Goal: Task Accomplishment & Management: Use online tool/utility

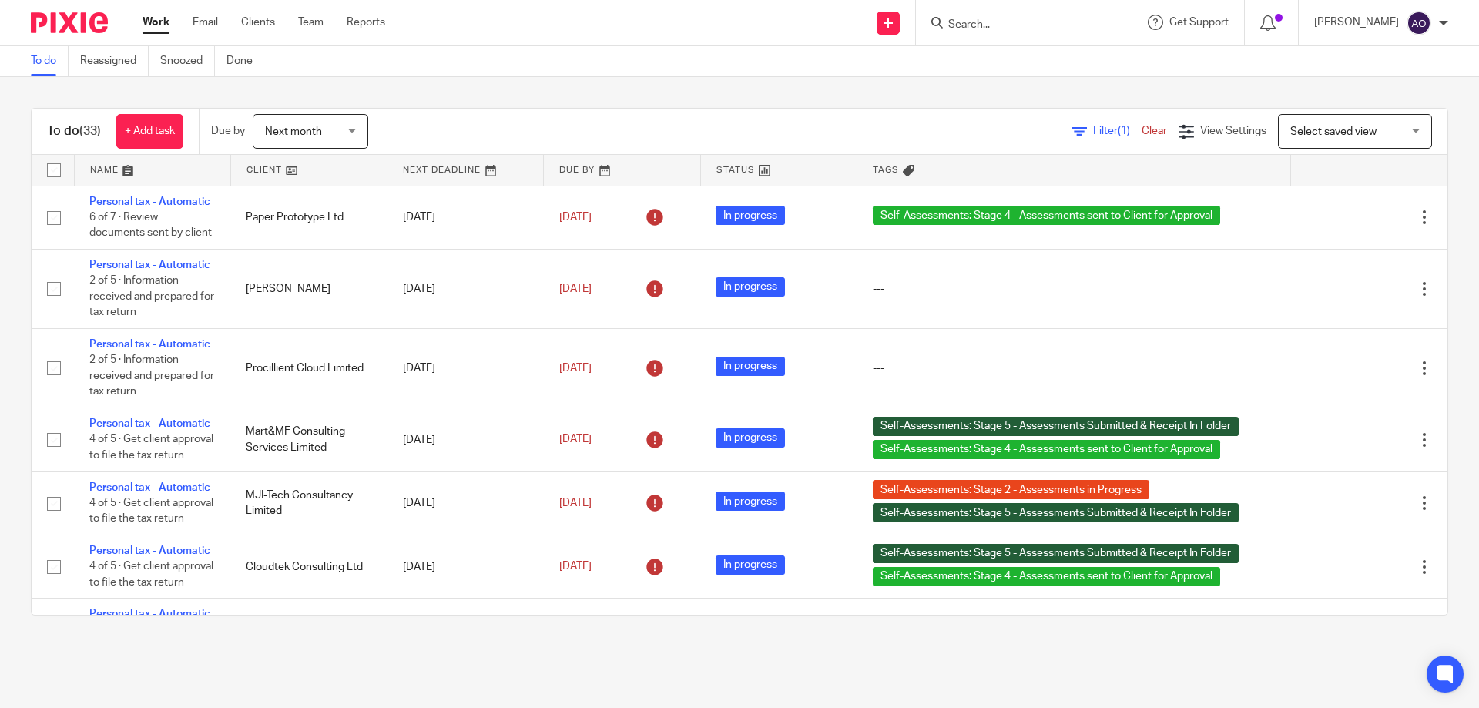
click at [1093, 132] on span "Filter (1)" at bounding box center [1117, 131] width 49 height 11
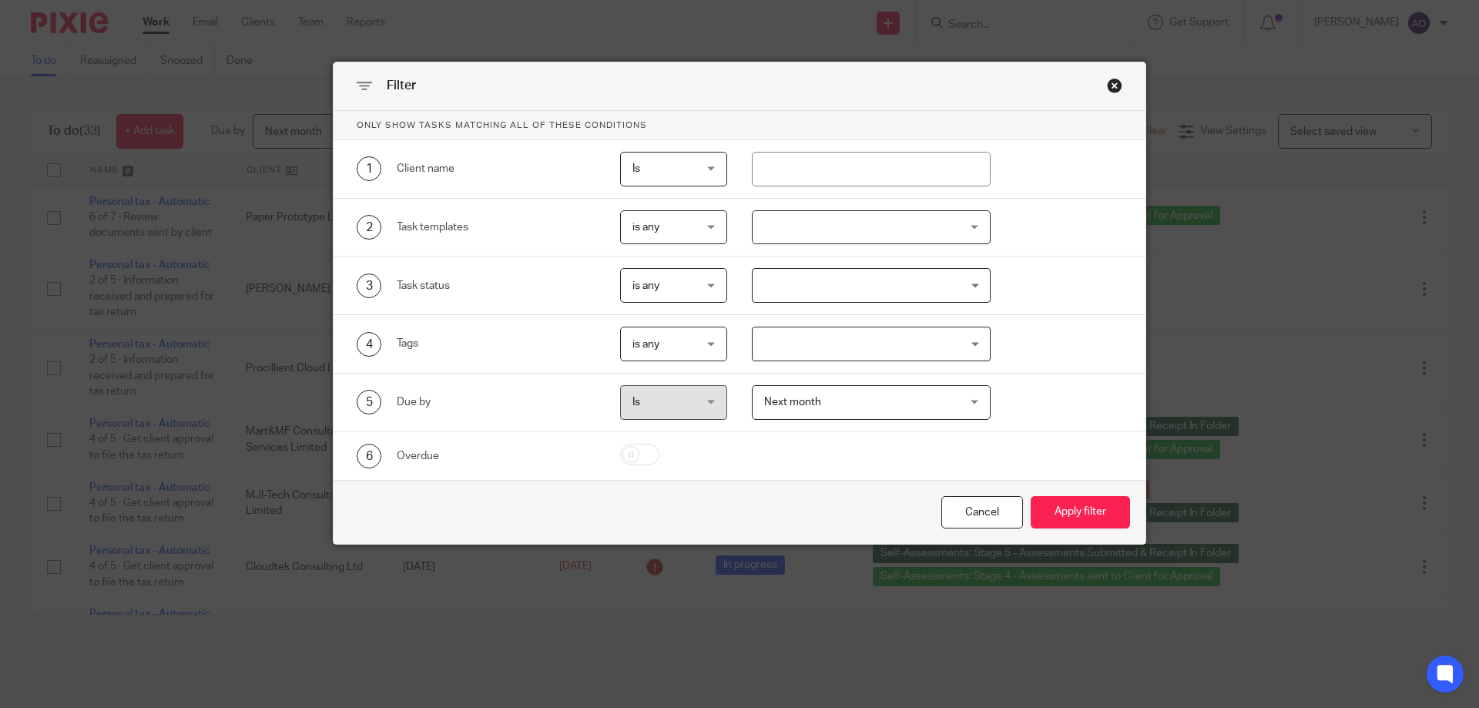
click at [963, 222] on div at bounding box center [872, 227] width 240 height 35
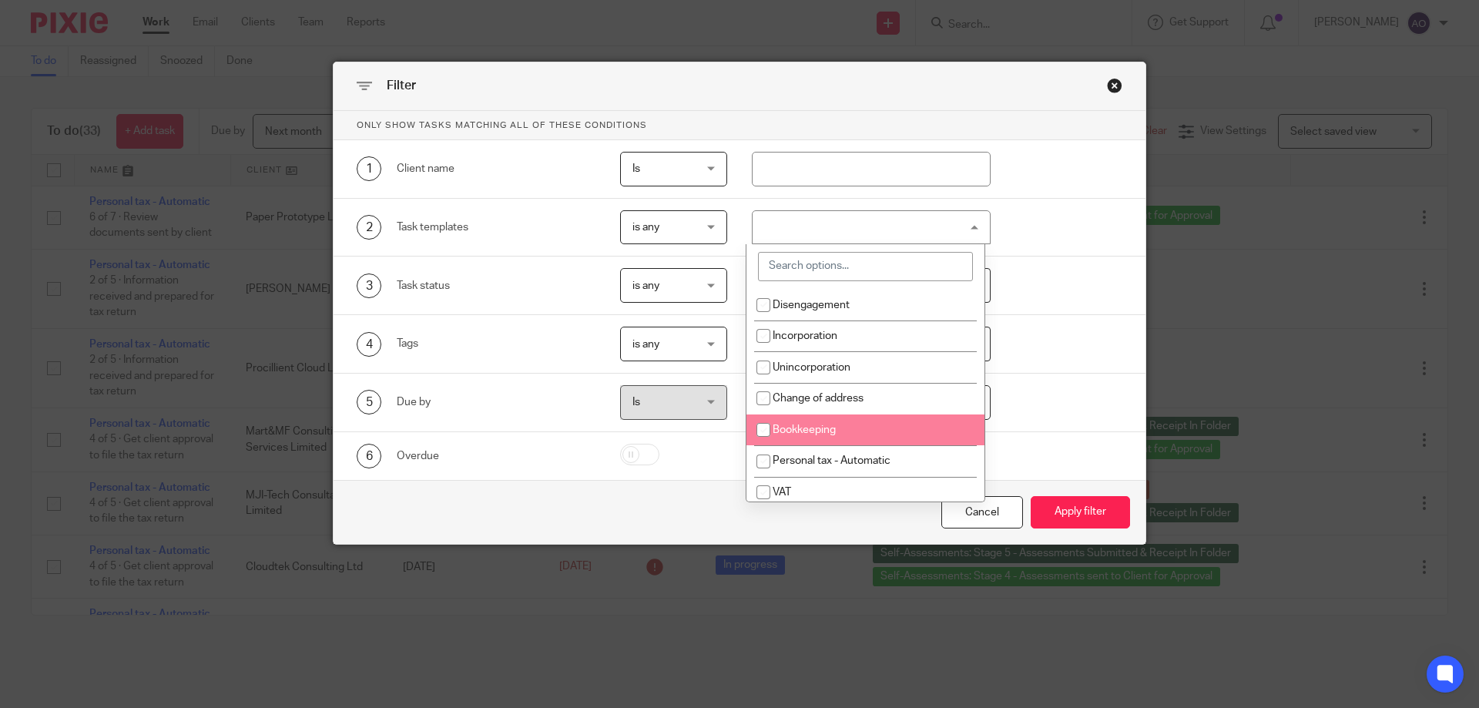
scroll to position [77, 0]
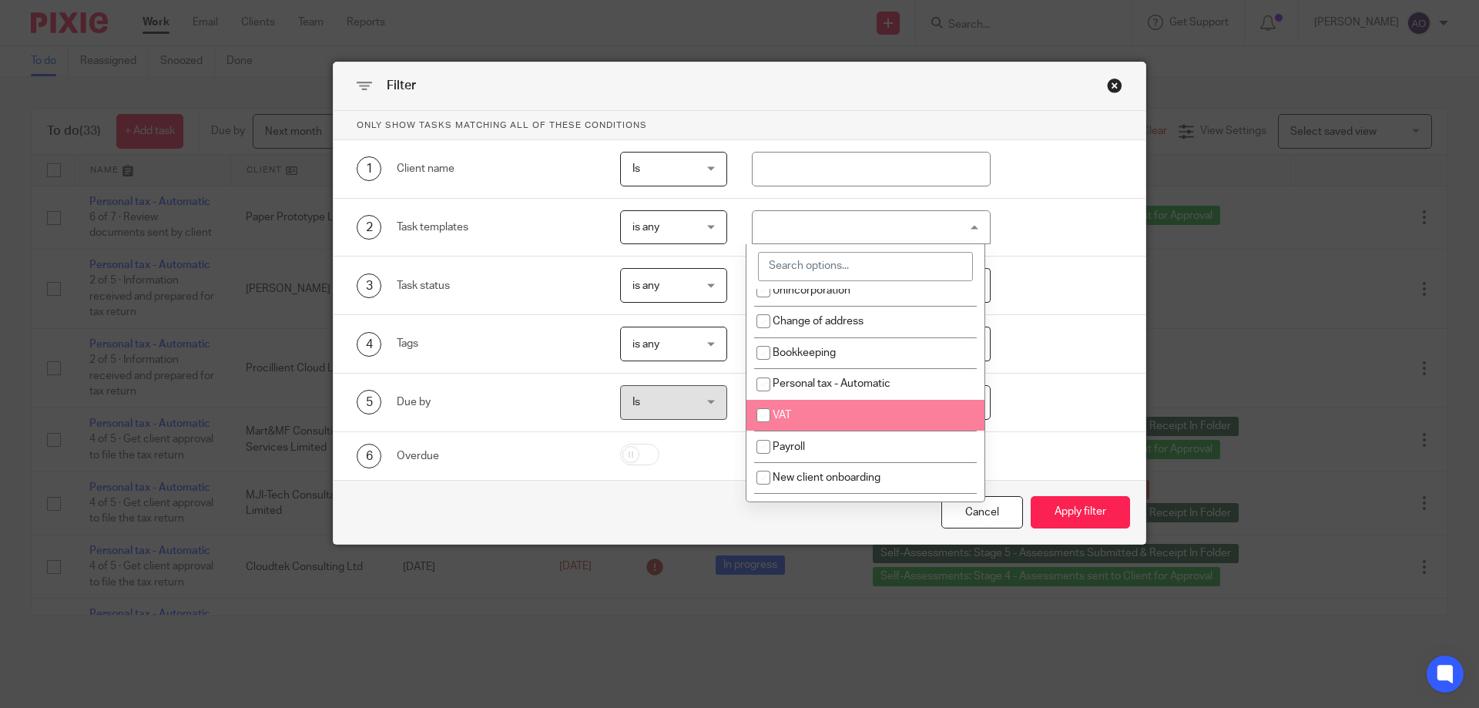
click at [760, 411] on input "checkbox" at bounding box center [763, 415] width 29 height 29
checkbox input "true"
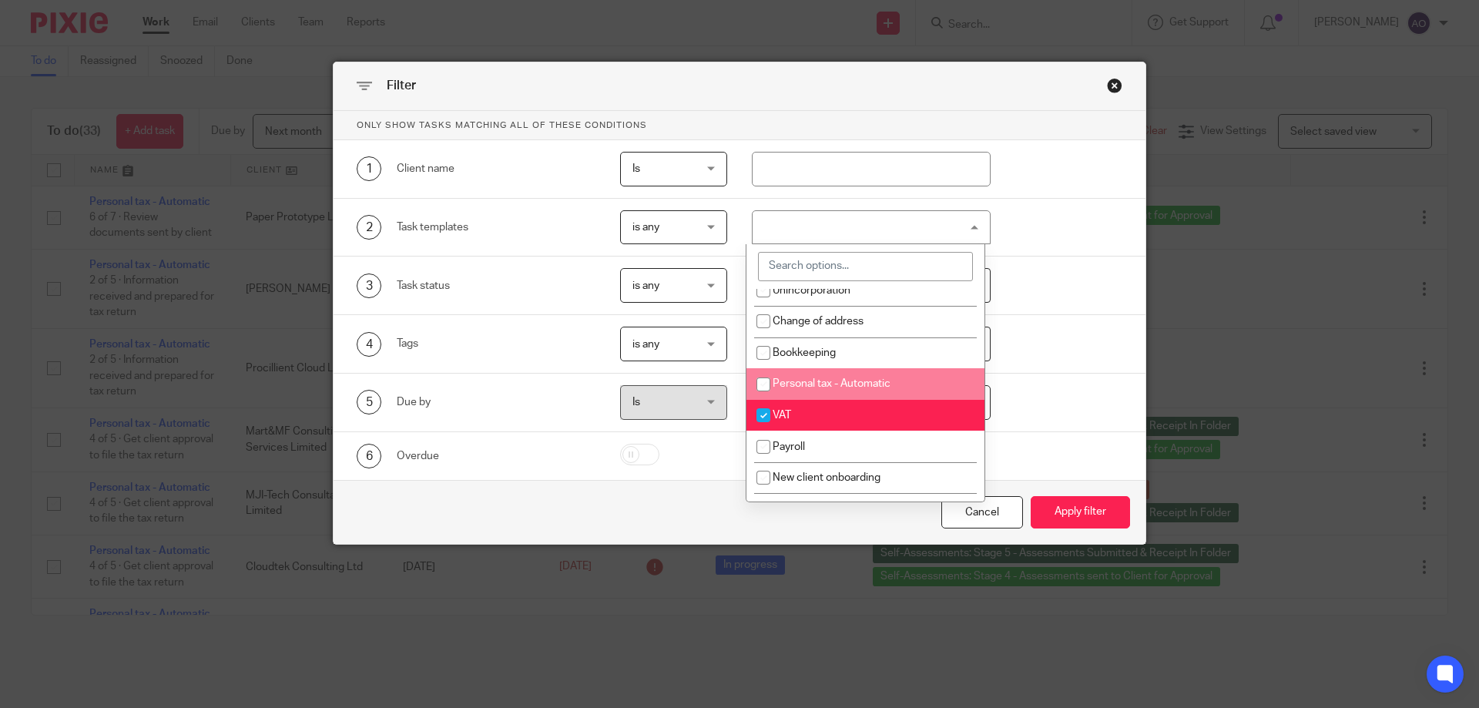
click at [767, 383] on input "checkbox" at bounding box center [763, 384] width 29 height 29
checkbox input "true"
click at [763, 411] on input "checkbox" at bounding box center [763, 415] width 29 height 29
checkbox input "false"
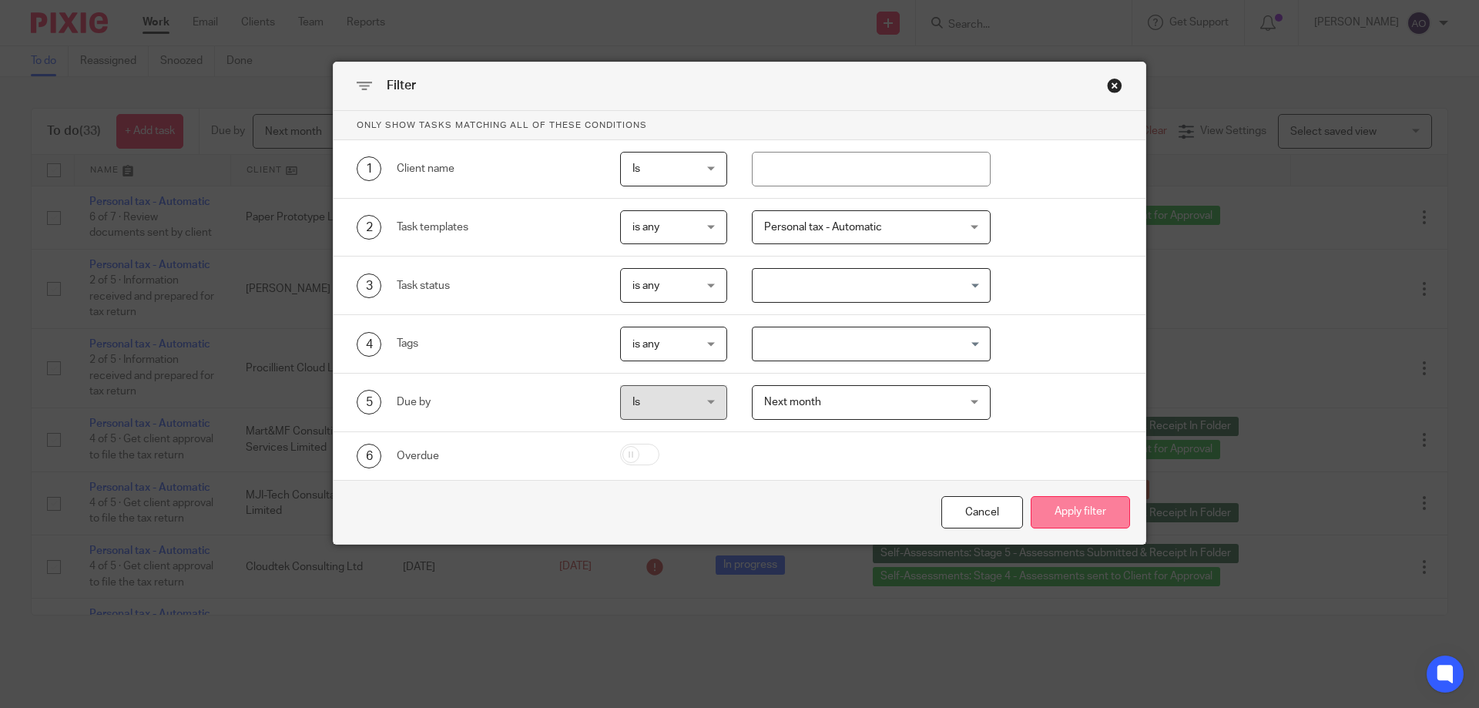
click at [1082, 505] on button "Apply filter" at bounding box center [1080, 512] width 99 height 33
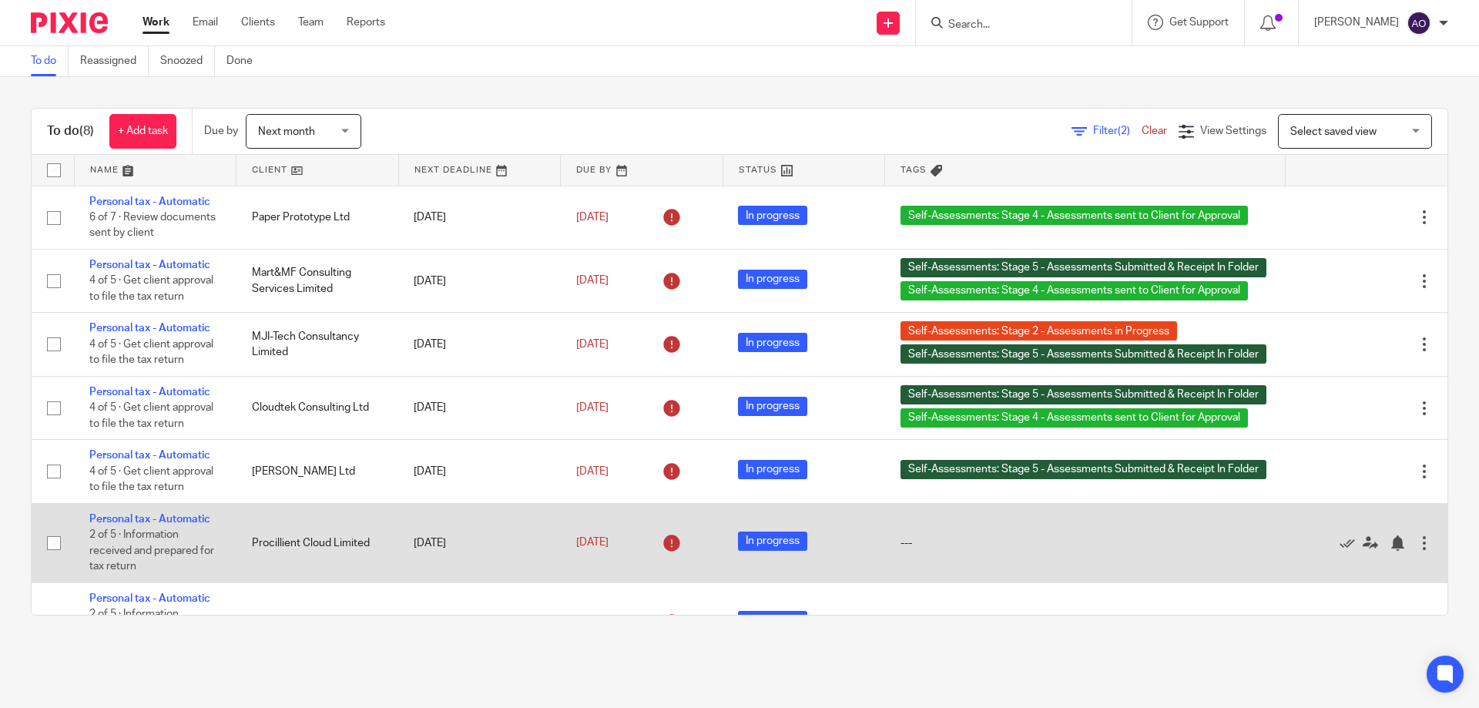
scroll to position [126, 0]
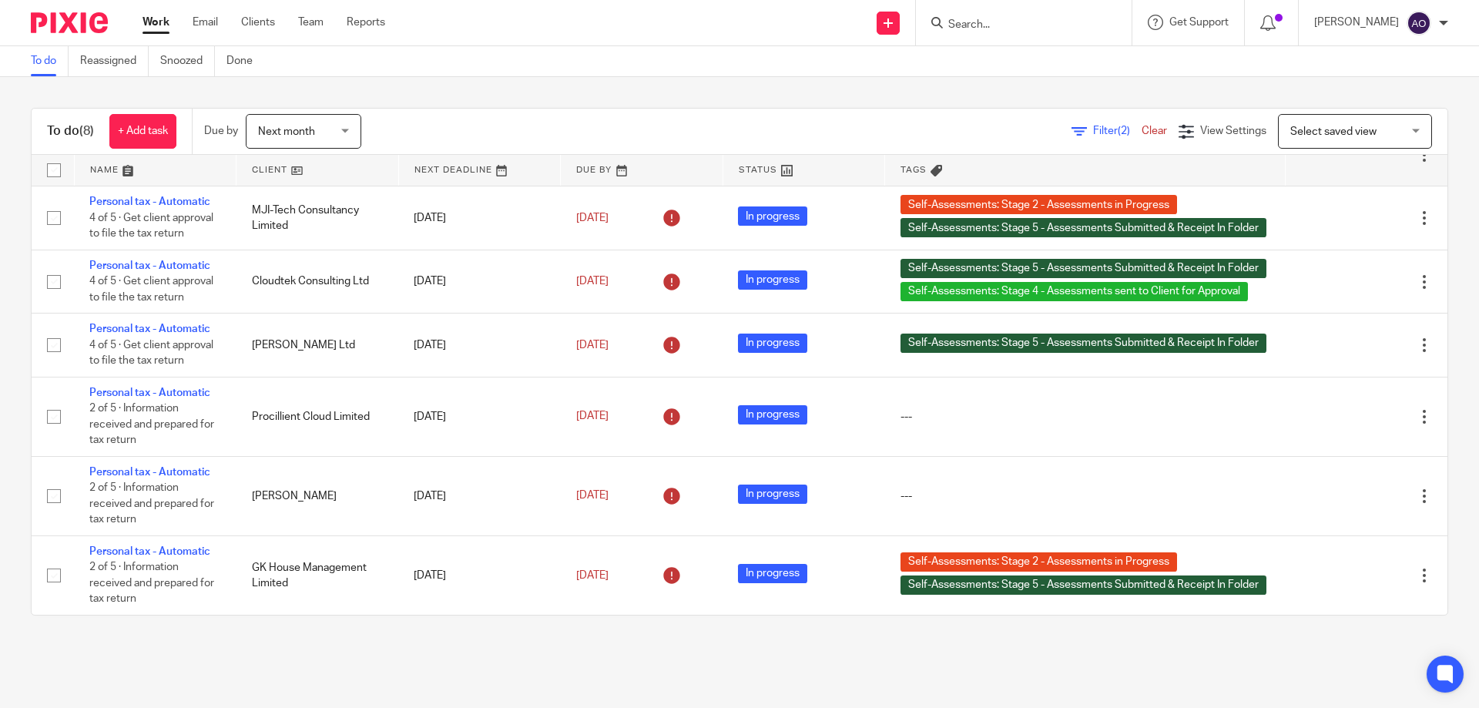
click at [347, 126] on div "Next month Next month" at bounding box center [304, 131] width 116 height 35
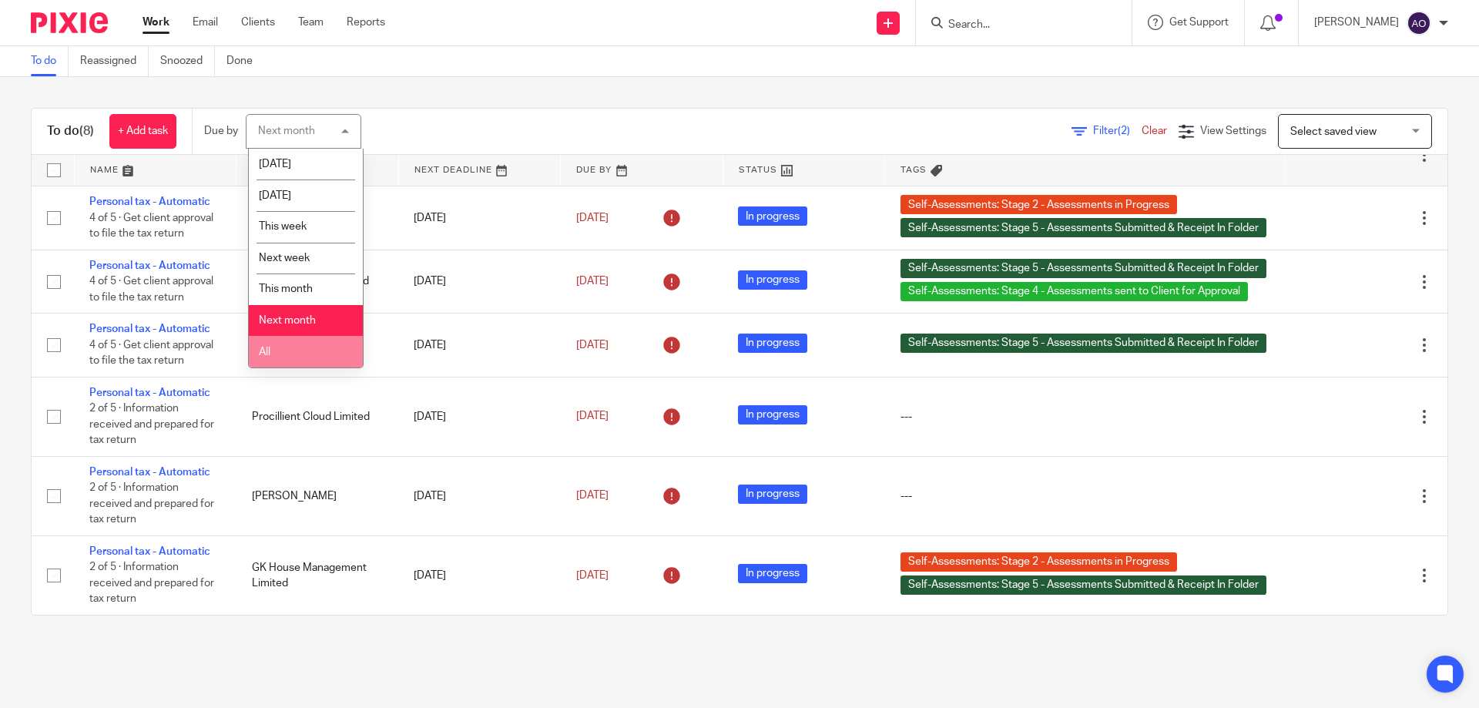
click at [298, 347] on li "All" at bounding box center [306, 352] width 114 height 32
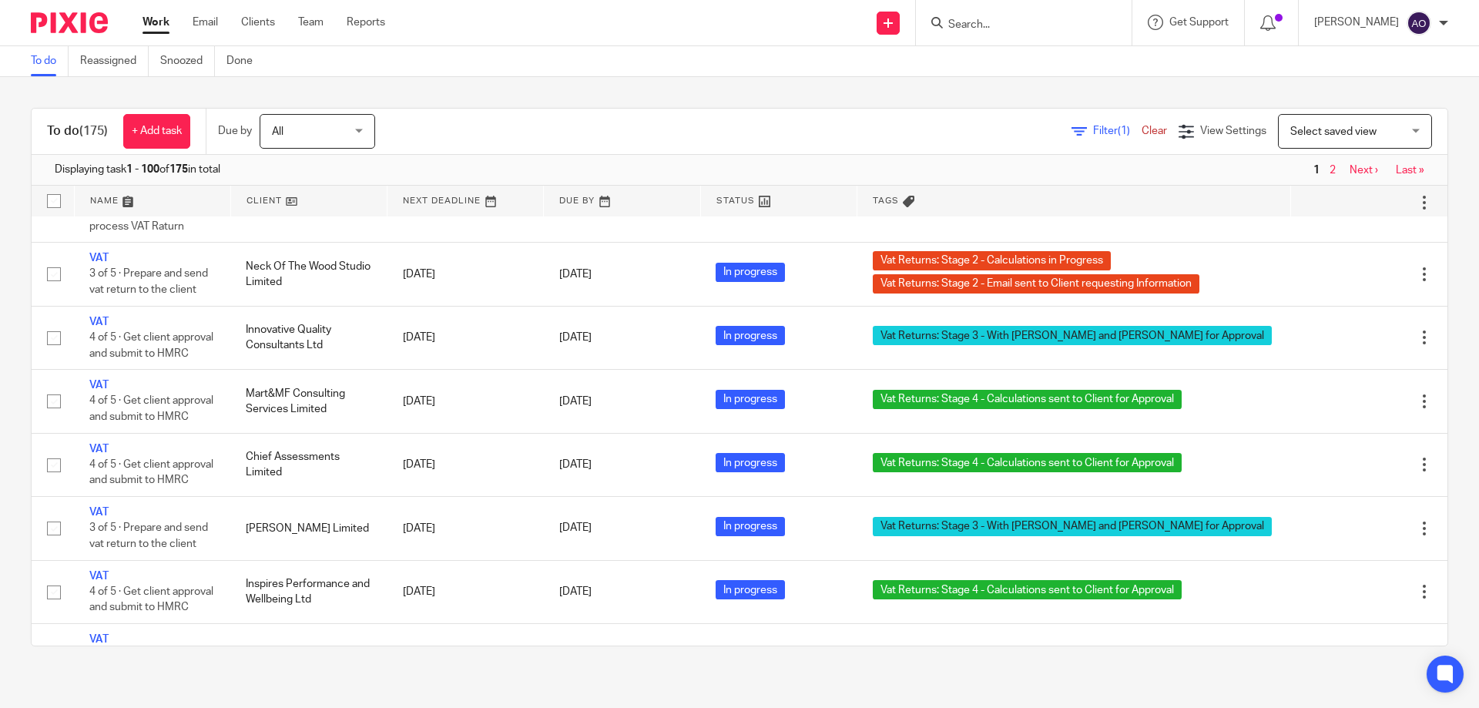
scroll to position [1233, 0]
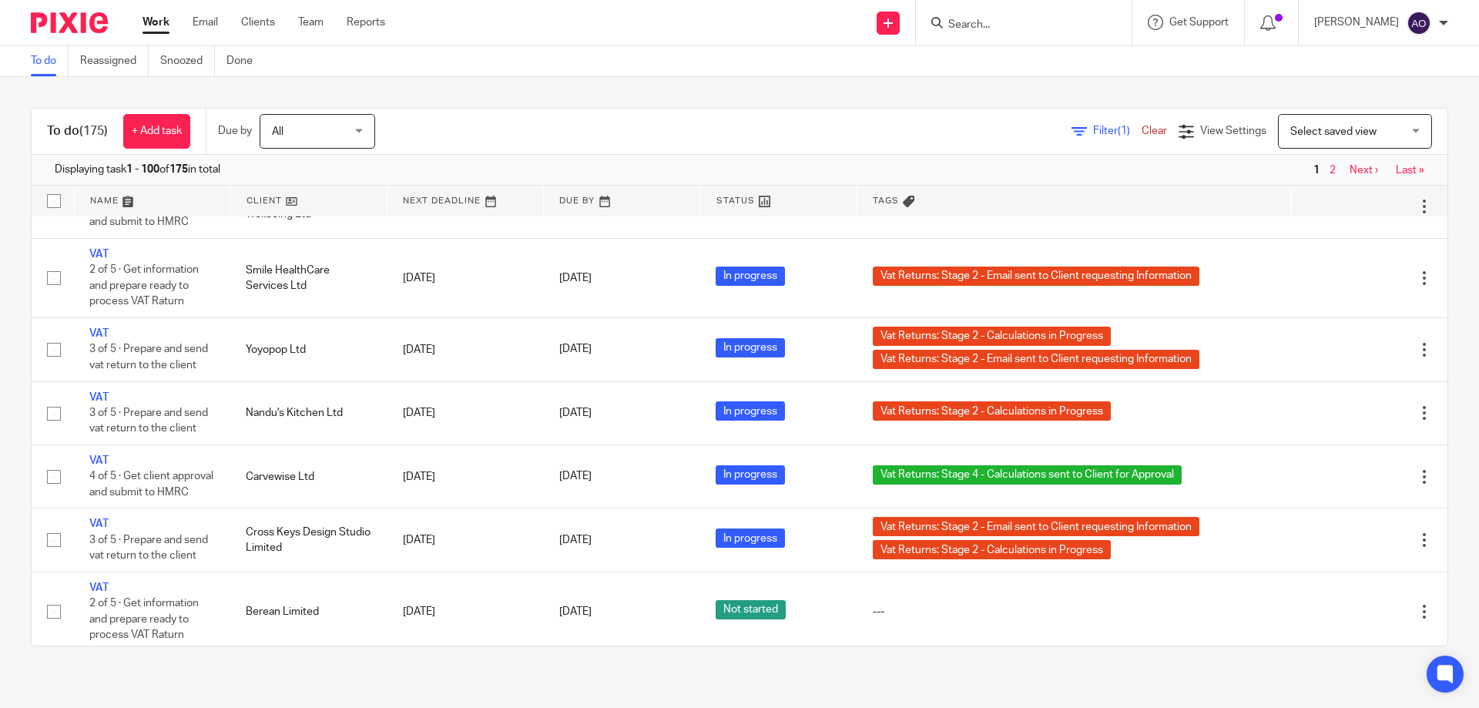
click at [1093, 129] on span "Filter (1)" at bounding box center [1117, 131] width 49 height 11
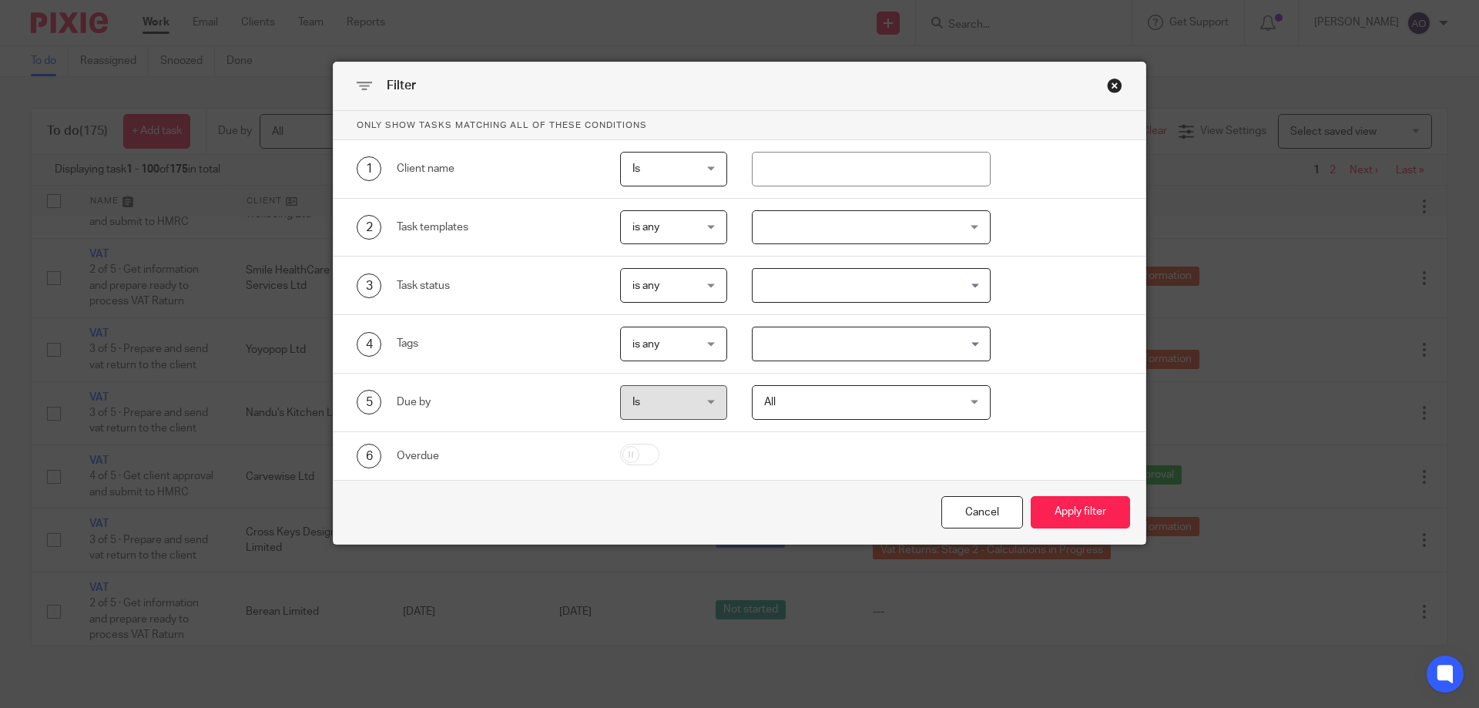
click at [964, 221] on div at bounding box center [872, 227] width 240 height 35
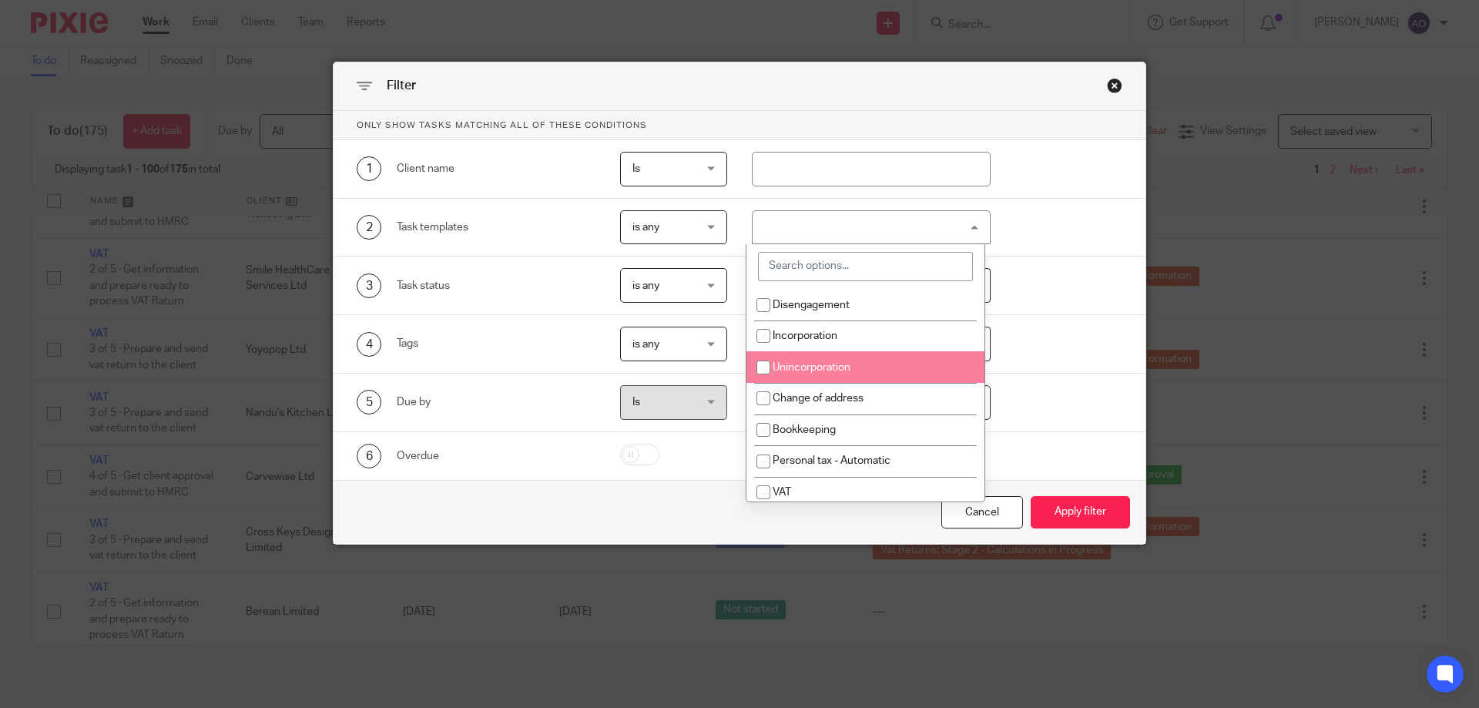
scroll to position [154, 0]
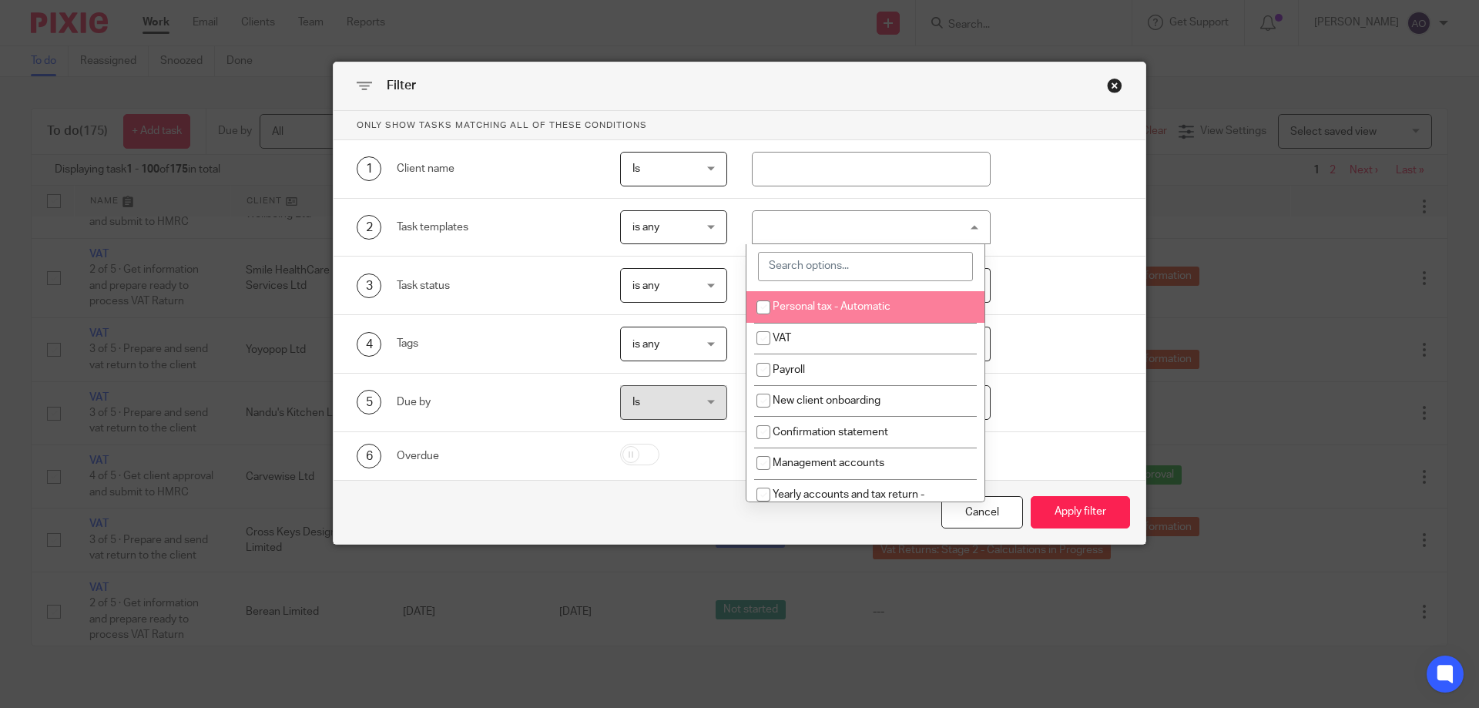
click at [763, 310] on input "checkbox" at bounding box center [763, 307] width 29 height 29
checkbox input "true"
click at [1058, 291] on div "3 Task status is any is any is any is none is_any Loading..." at bounding box center [728, 285] width 790 height 35
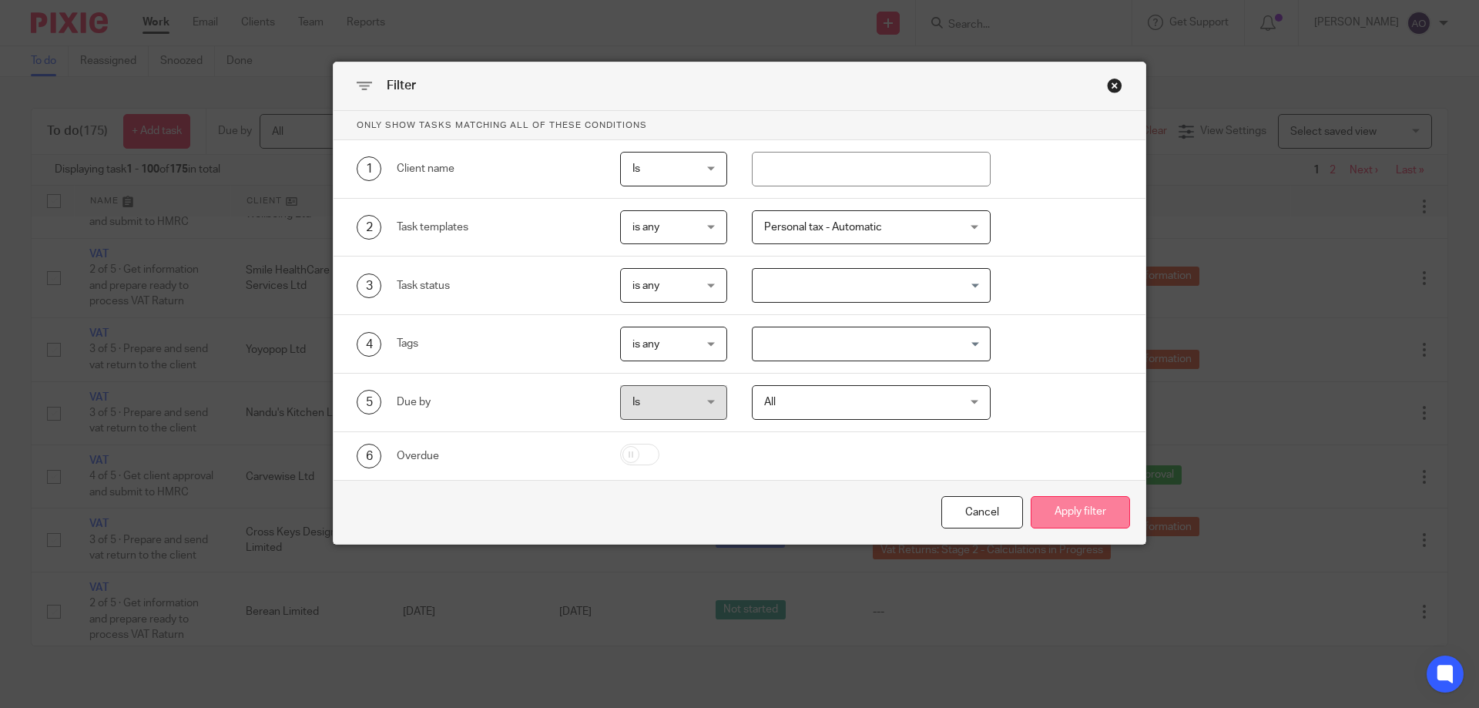
click at [1071, 508] on button "Apply filter" at bounding box center [1080, 512] width 99 height 33
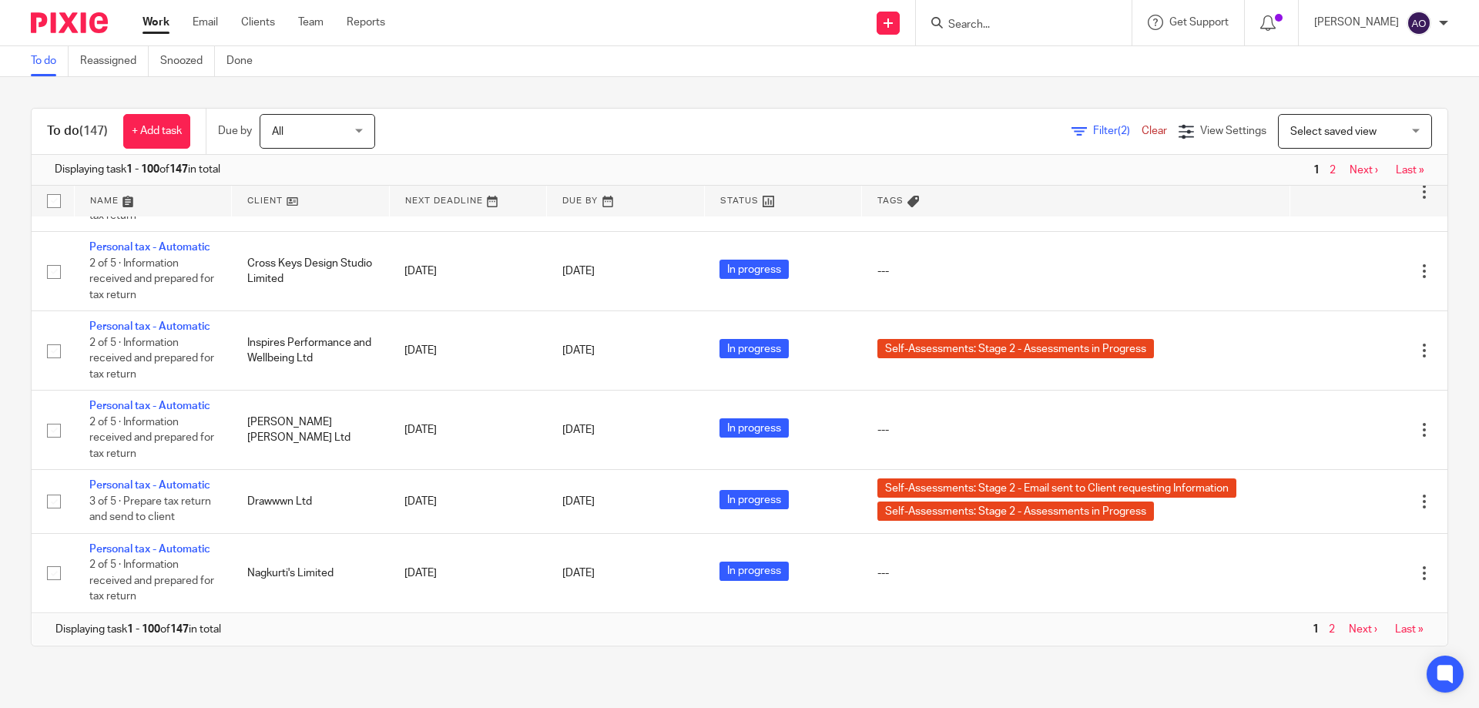
scroll to position [9012, 0]
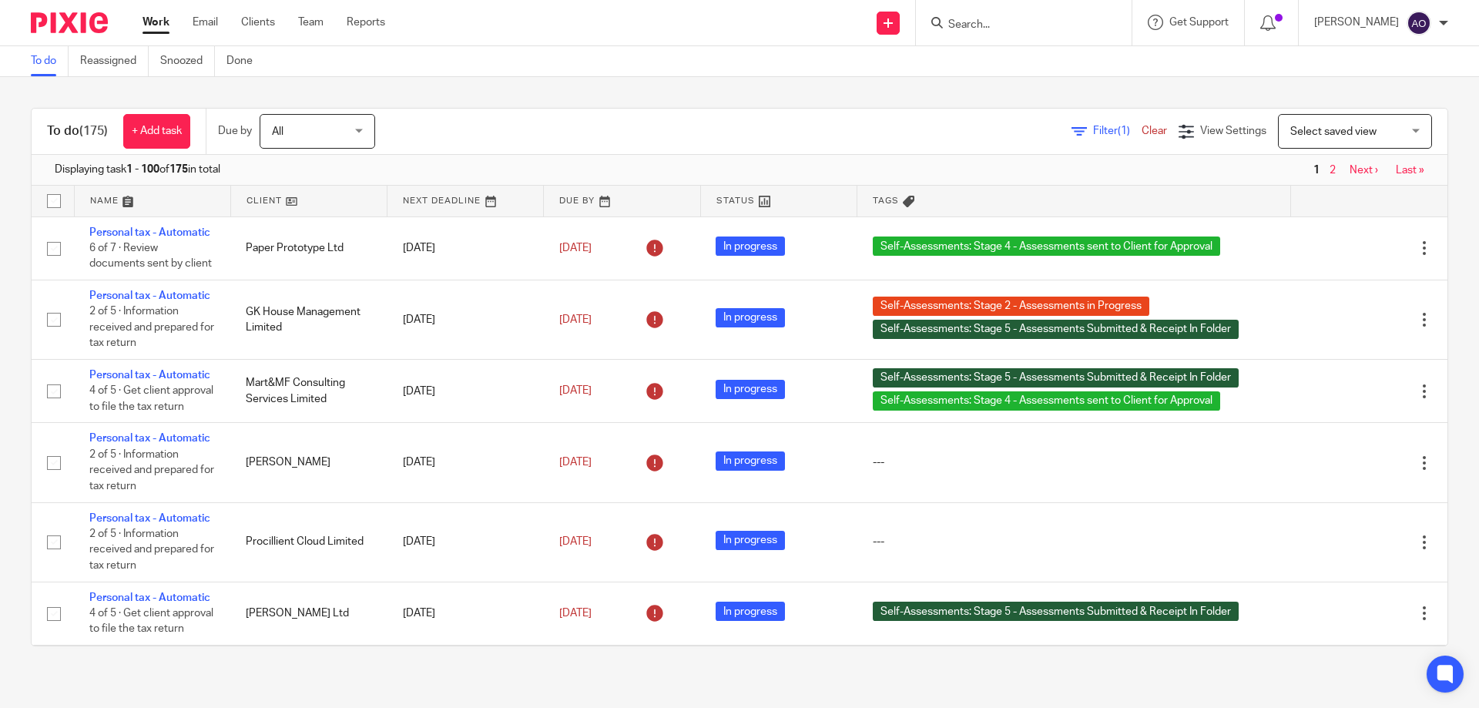
click at [1093, 130] on span "Filter (1)" at bounding box center [1117, 131] width 49 height 11
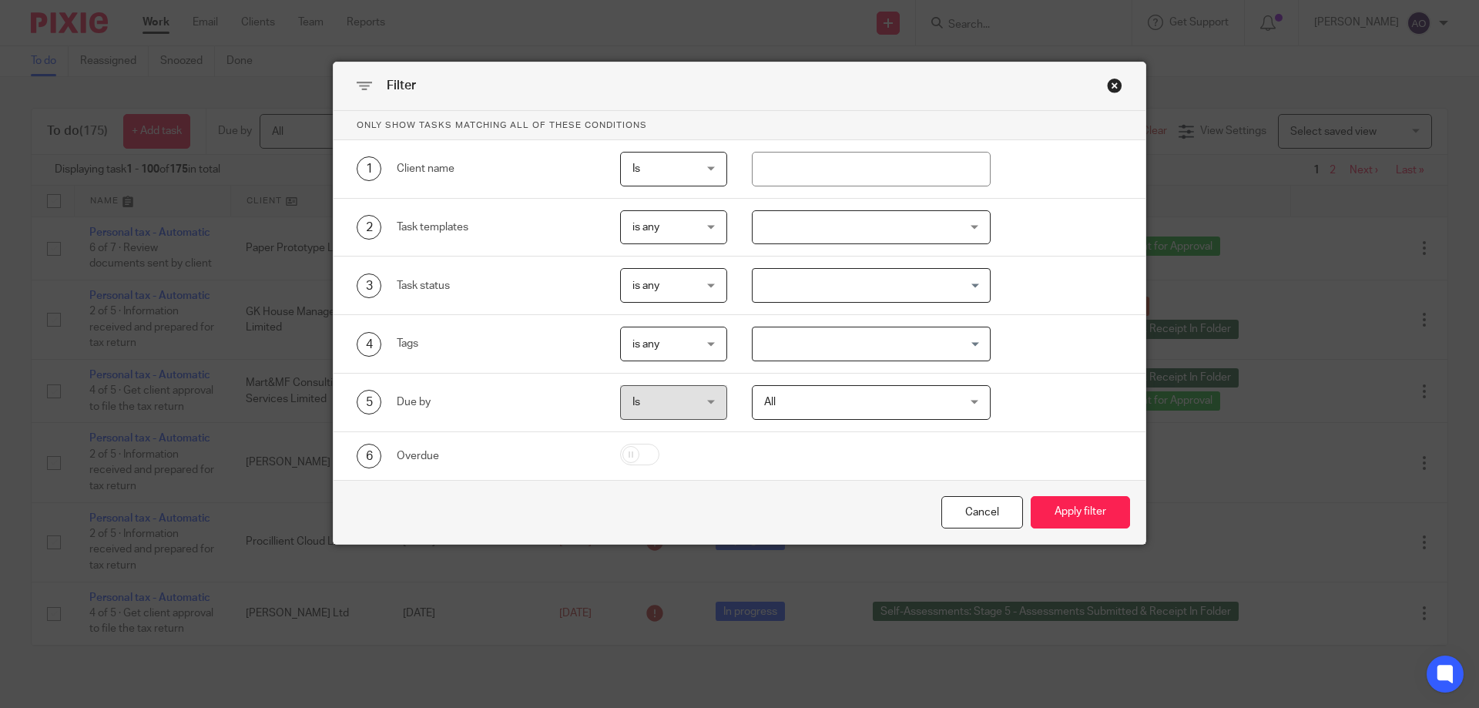
click at [974, 225] on div at bounding box center [872, 227] width 240 height 35
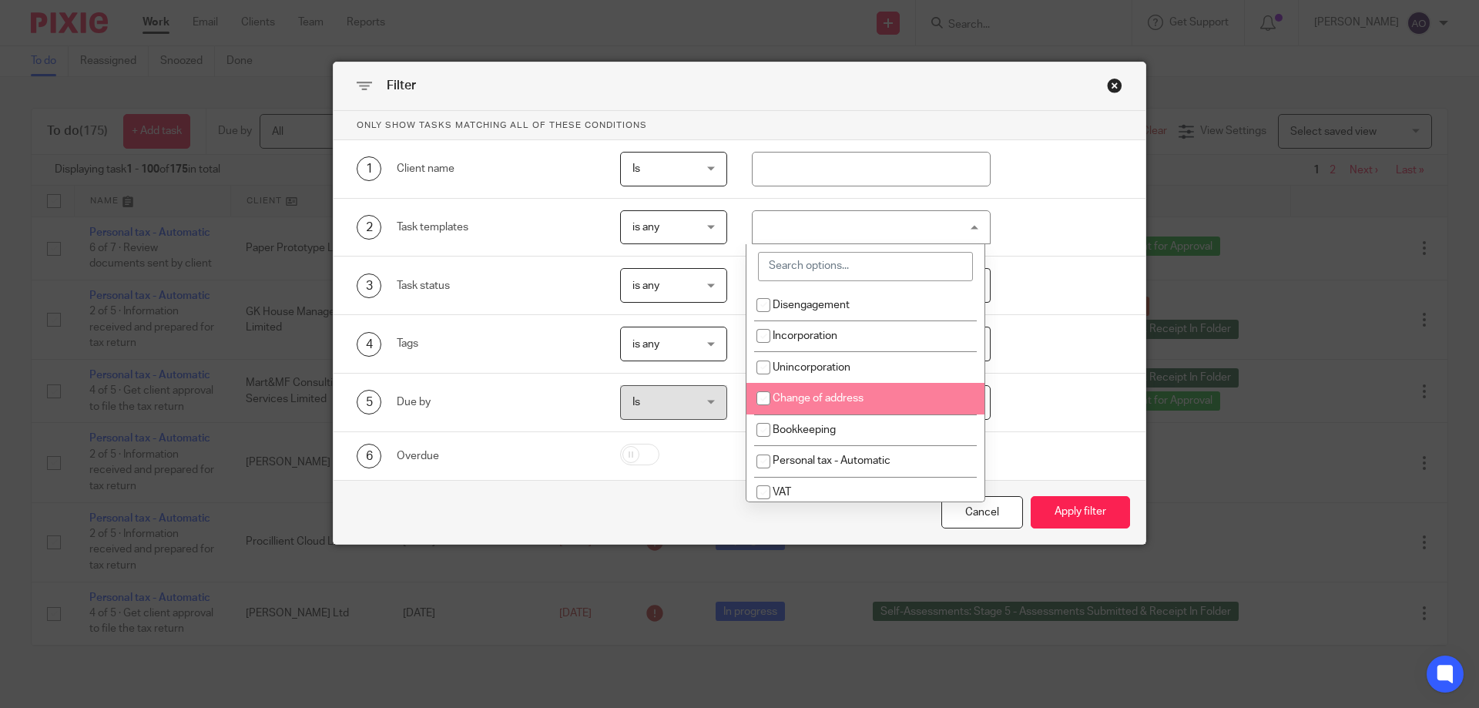
scroll to position [77, 0]
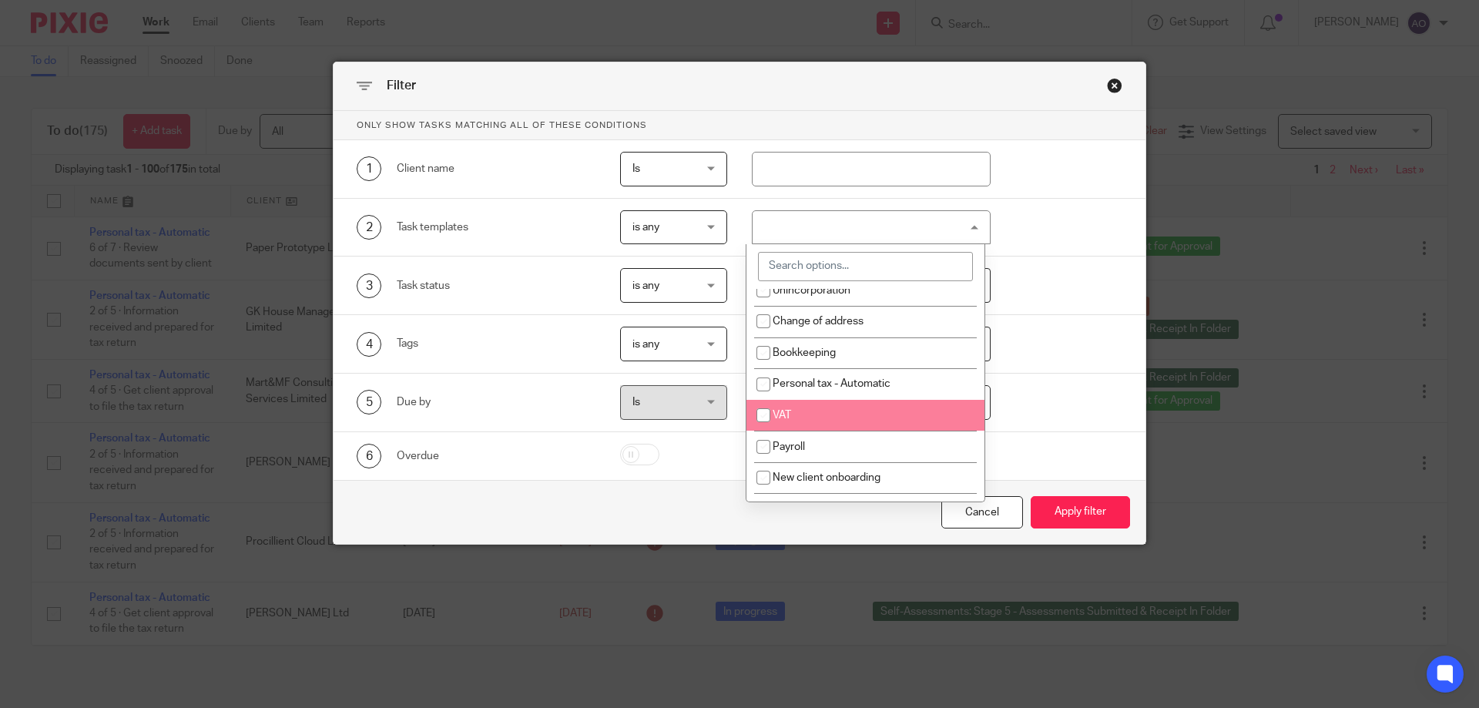
click at [762, 416] on input "checkbox" at bounding box center [763, 415] width 29 height 29
checkbox input "true"
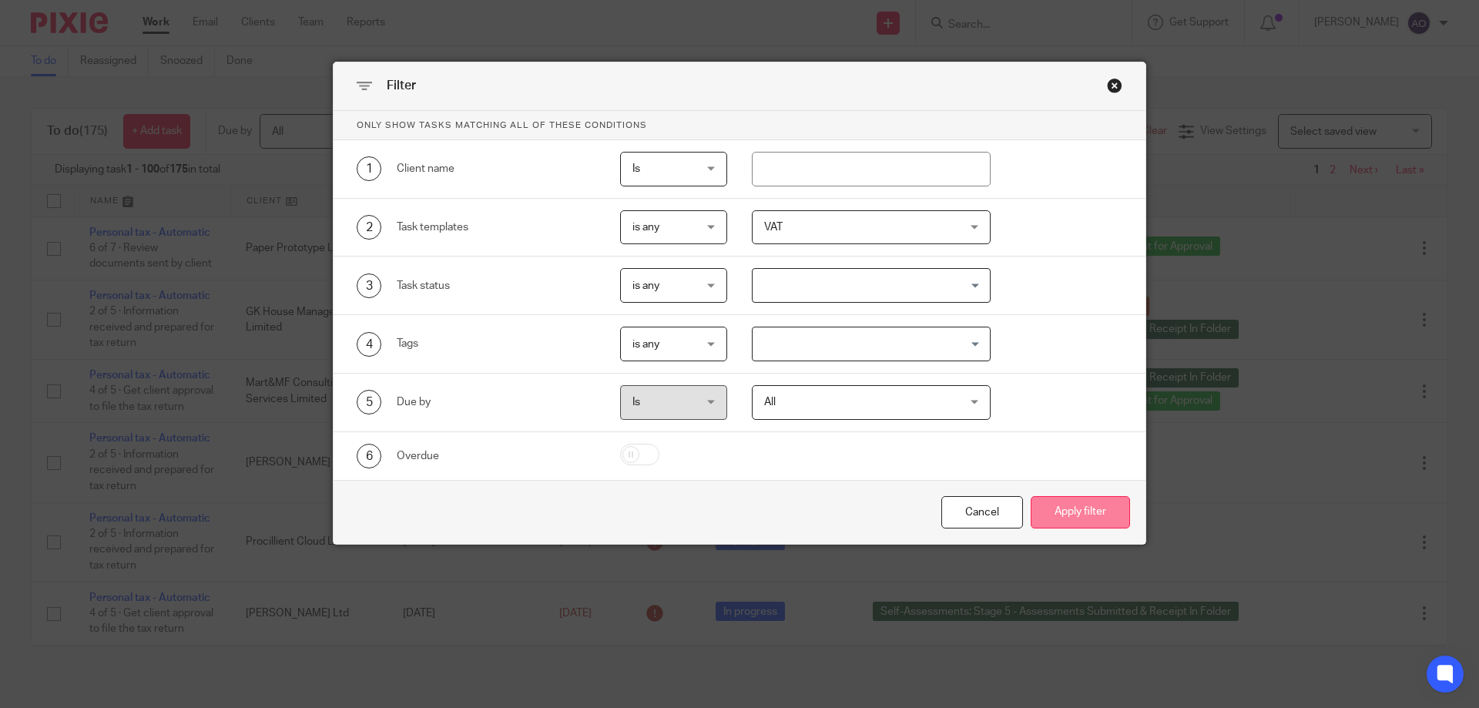
click at [1052, 501] on button "Apply filter" at bounding box center [1080, 512] width 99 height 33
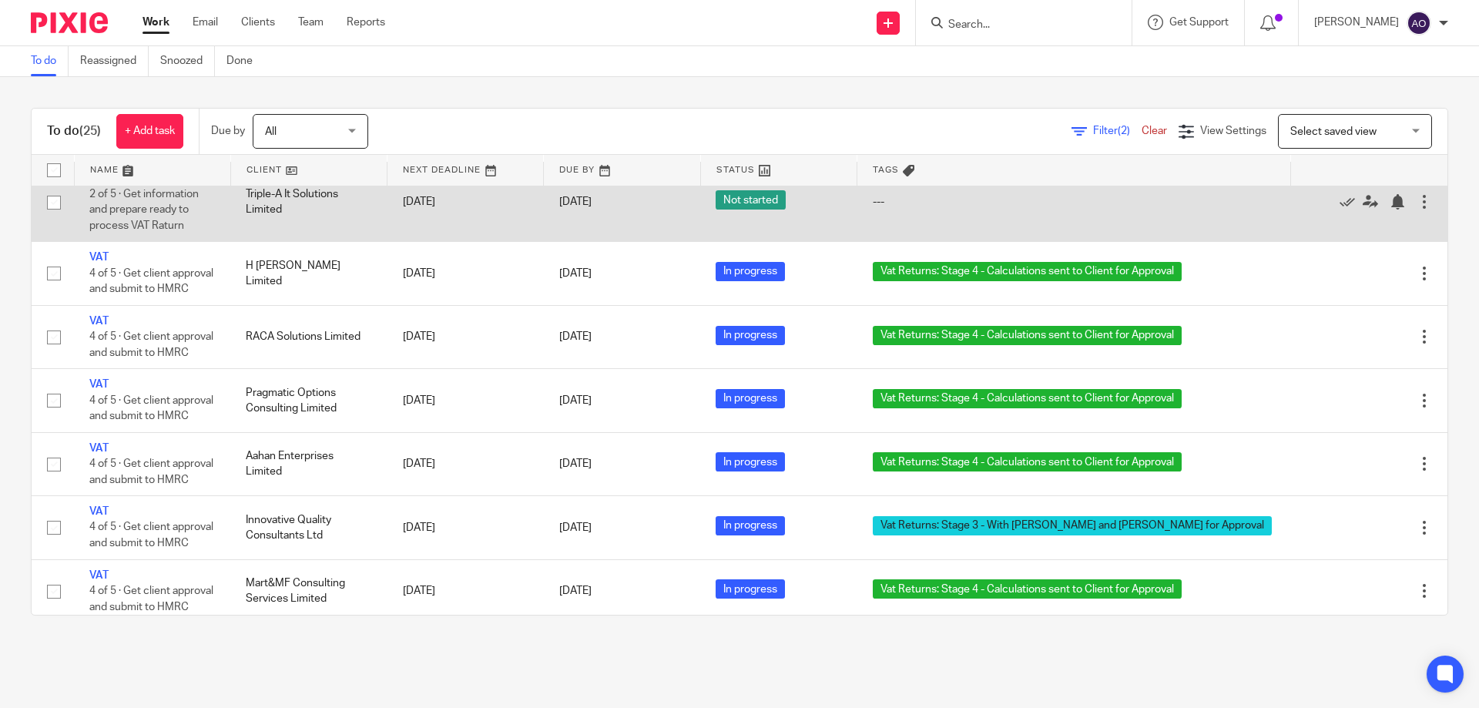
scroll to position [486, 0]
